Goal: Information Seeking & Learning: Learn about a topic

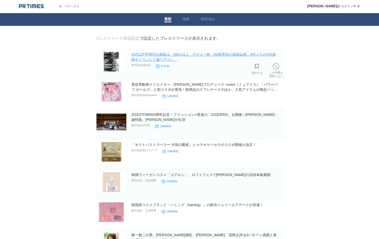
click at [223, 56] on link "ViVi12月号増刊の表紙は、INIの11人。デビュー前・INI世界初の表紙以来、4年ぶりのViVi表紙をミラノにて撮り下ろし。" at bounding box center [203, 56] width 145 height 9
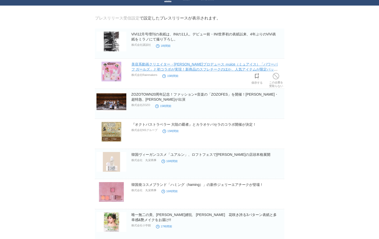
scroll to position [21, 0]
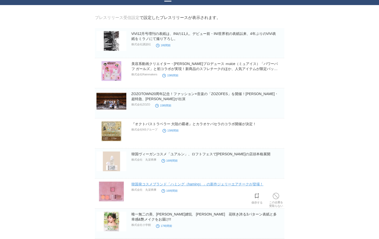
click at [226, 185] on link "韓国発コスメブランド「ハミング（haming）」の新作ジェリーエアチークが登場！" at bounding box center [197, 184] width 132 height 4
